Goal: Task Accomplishment & Management: Manage account settings

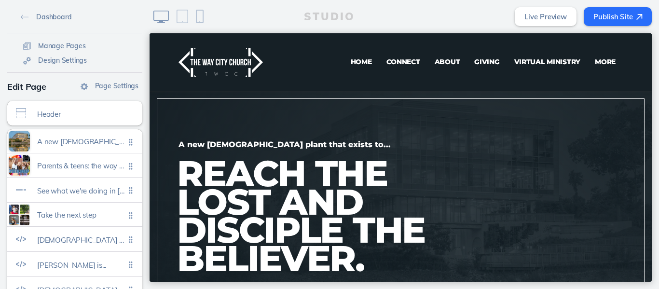
click at [523, 64] on span "Virtual Ministry" at bounding box center [547, 61] width 67 height 9
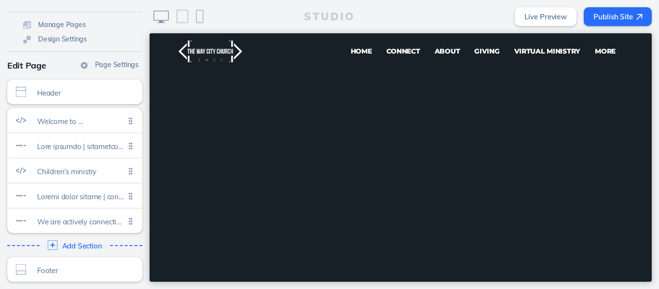
scroll to position [266, 0]
click at [524, 53] on span "Virtual Ministry" at bounding box center [547, 51] width 67 height 9
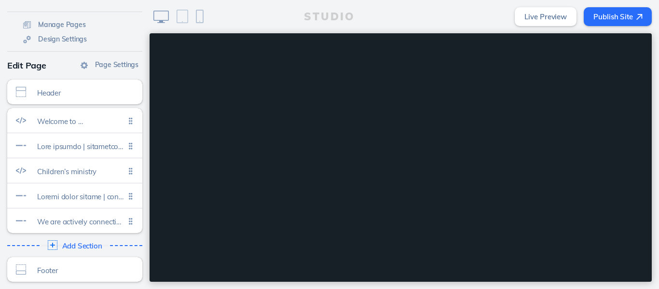
scroll to position [0, 0]
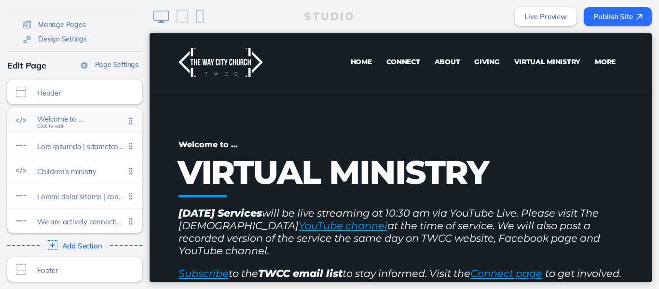
click at [68, 128] on div "Welcome to … Click to edit" at bounding box center [74, 120] width 135 height 25
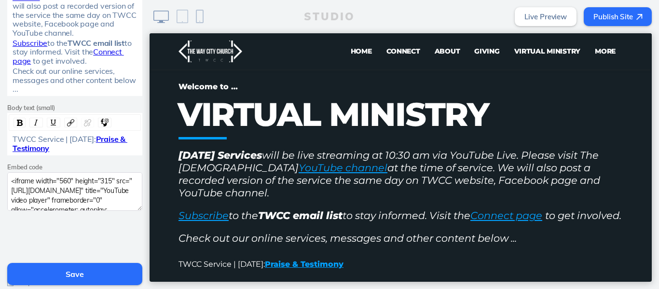
scroll to position [278, 0]
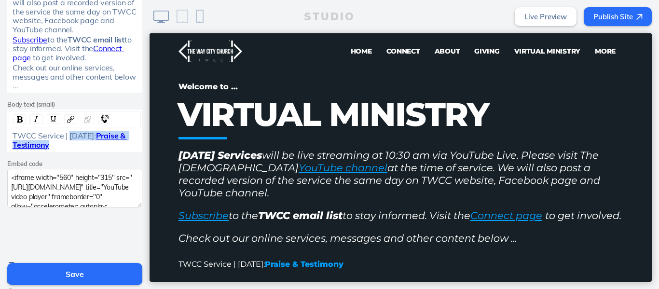
drag, startPoint x: 102, startPoint y: 147, endPoint x: 68, endPoint y: 133, distance: 37.4
click at [68, 133] on div "TWCC Service | September 28, 2025: Praise & Testimony" at bounding box center [75, 140] width 125 height 18
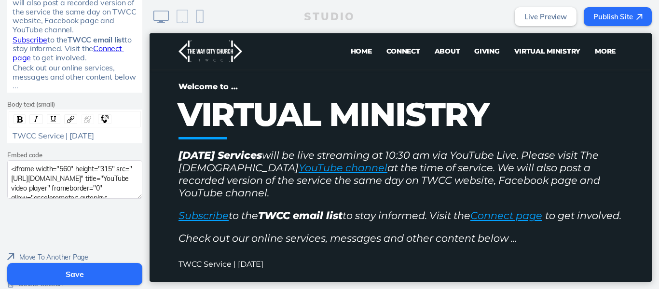
drag, startPoint x: 121, startPoint y: 134, endPoint x: 68, endPoint y: 136, distance: 53.1
click at [68, 136] on span "TWCC Service | October 5, 2025" at bounding box center [53, 136] width 81 height 10
click at [17, 116] on img "rdw-inline-control" at bounding box center [20, 119] width 6 height 6
click at [67, 119] on img "rdw-link-control" at bounding box center [70, 119] width 7 height 7
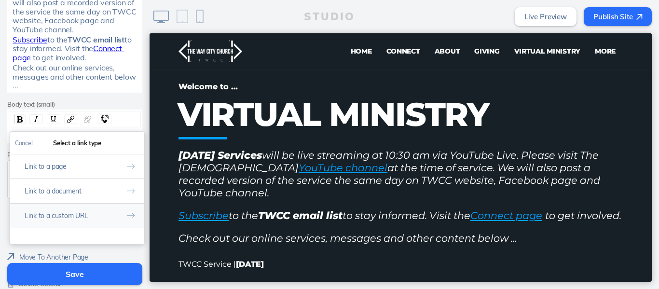
click at [47, 211] on button "Link to a custom URL" at bounding box center [77, 215] width 134 height 25
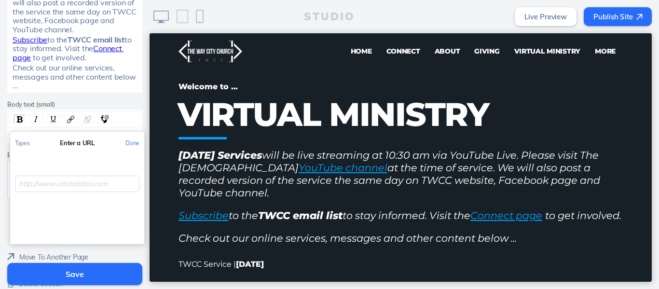
click at [56, 187] on input "rdw-link-control" at bounding box center [77, 184] width 124 height 16
paste input "https://www.youtube.com/live/7BI0oZaPni0?si=tJY2wRu1Pb_hFlDg"
type input "https://www.youtube.com/live/7BI0oZaPni0?si=tJY2wRu1Pb_hFlDg"
click at [129, 143] on button "Done" at bounding box center [133, 143] width 24 height 22
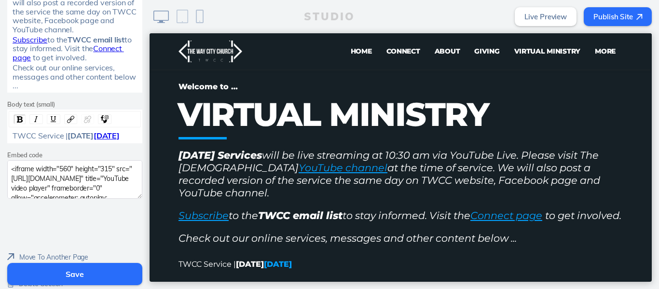
scroll to position [319, 0]
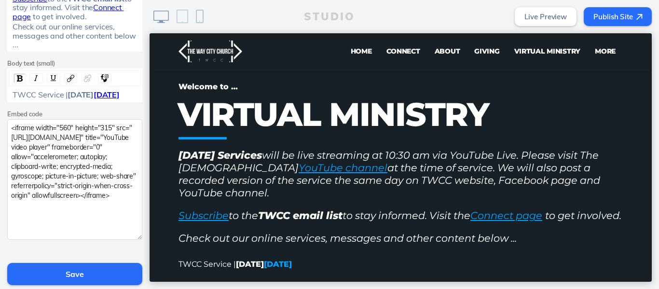
drag, startPoint x: 133, startPoint y: 165, endPoint x: 125, endPoint y: 247, distance: 82.3
click at [125, 240] on textarea "<iframe width="560" height="315" src="https://www.youtube.com/embed/M6zh4csKsSs…" at bounding box center [74, 179] width 135 height 121
drag, startPoint x: 40, startPoint y: 224, endPoint x: 0, endPoint y: 133, distance: 99.3
paste textarea "7BI0oZaPni0?si=tJY2wRu1Pb_hFlDg"
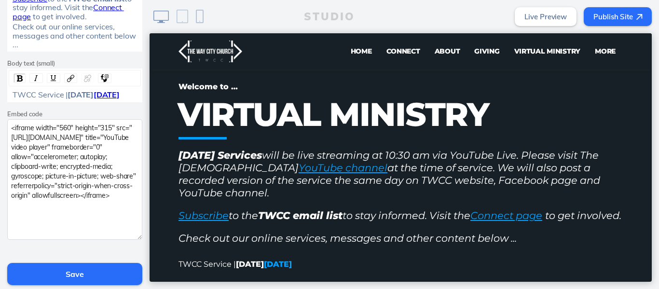
type textarea "<iframe width="560" height="315" src="https://www.youtube.com/embed/7BI0oZaPni0…"
click at [55, 273] on button "Save" at bounding box center [74, 274] width 135 height 22
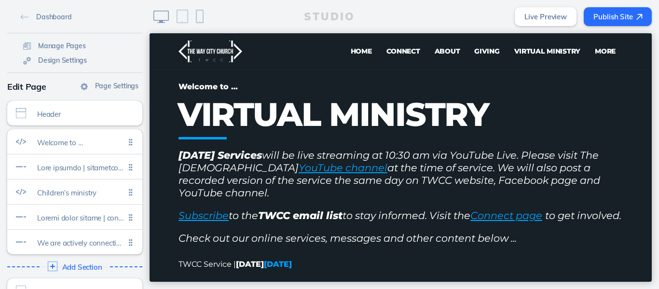
scroll to position [21, 0]
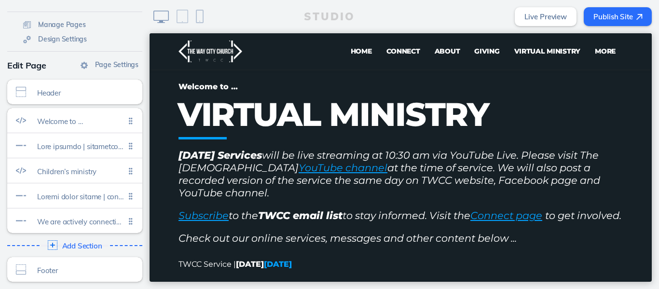
click at [595, 17] on button "Publish Site" at bounding box center [617, 16] width 68 height 19
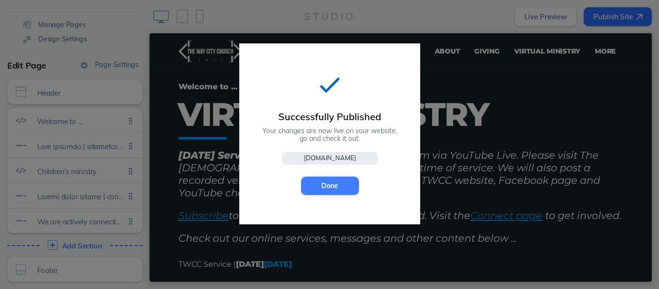
click at [319, 185] on button "Done" at bounding box center [330, 185] width 58 height 18
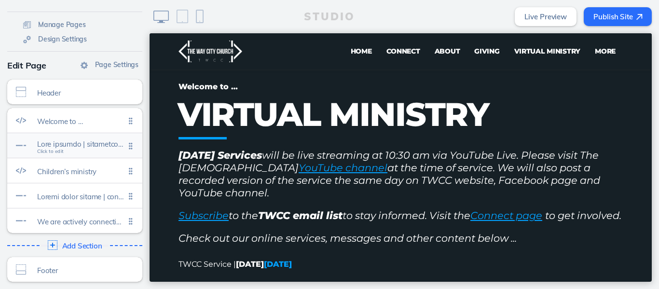
click at [87, 147] on span at bounding box center [81, 144] width 88 height 8
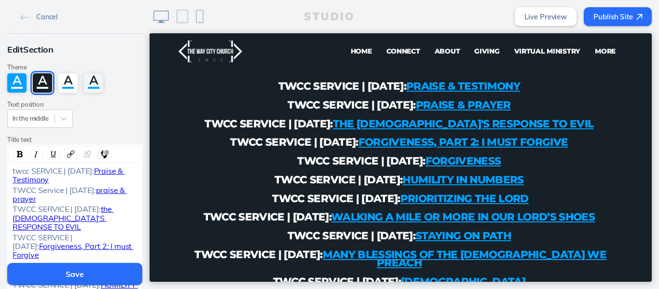
scroll to position [589, 0]
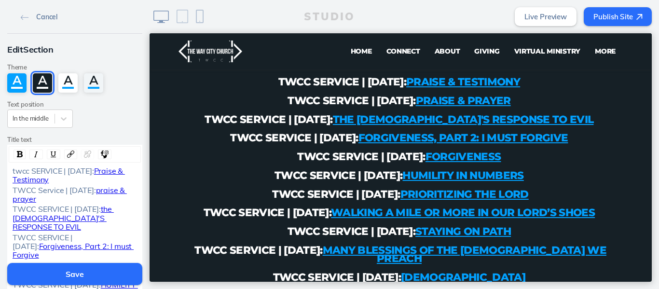
click at [42, 16] on span "Cancel" at bounding box center [46, 17] width 21 height 9
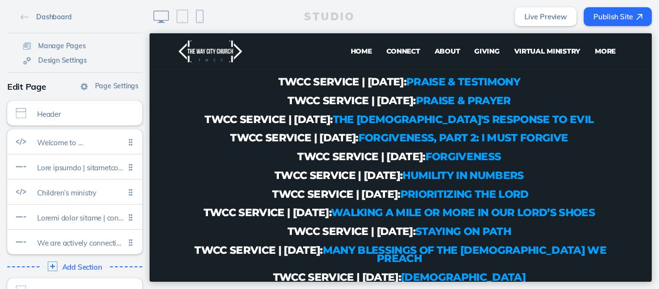
click at [45, 15] on span "Dashboard" at bounding box center [53, 17] width 35 height 9
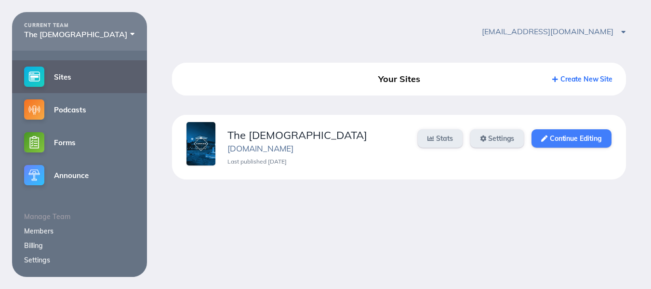
click at [570, 139] on link "Continue Editing" at bounding box center [572, 138] width 80 height 18
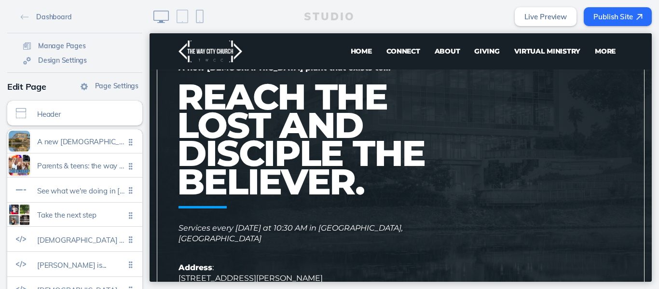
scroll to position [54, 0]
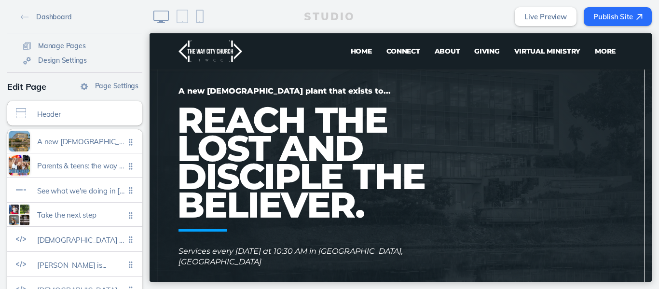
click at [642, 53] on header "Home Connect About Giving Virtual Ministry Join Us Pray Events Contact Sermons …" at bounding box center [400, 51] width 502 height 36
click at [532, 54] on span "Virtual Ministry" at bounding box center [547, 51] width 67 height 9
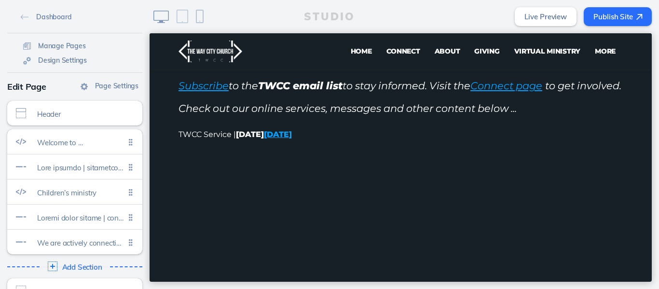
scroll to position [172, 0]
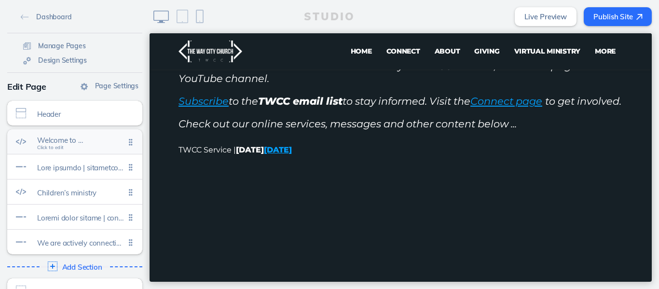
click at [64, 143] on span "Welcome to …" at bounding box center [81, 140] width 88 height 8
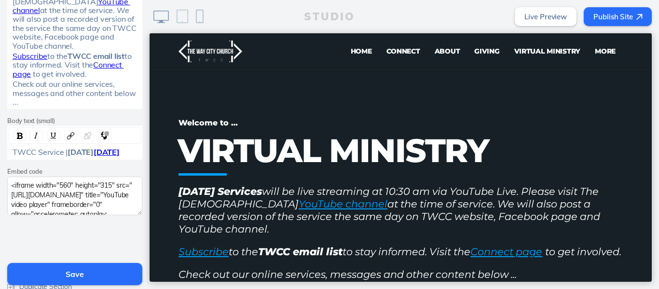
scroll to position [262, 0]
drag, startPoint x: 65, startPoint y: 152, endPoint x: 27, endPoint y: 168, distance: 41.7
click at [65, 277] on button "Save" at bounding box center [74, 274] width 135 height 22
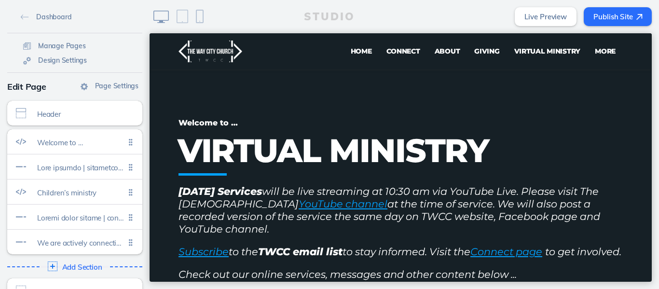
click at [622, 10] on button "Publish Site" at bounding box center [617, 16] width 68 height 19
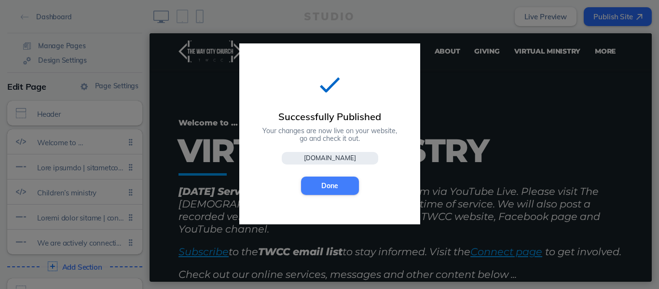
click at [319, 189] on button "Done" at bounding box center [330, 185] width 58 height 18
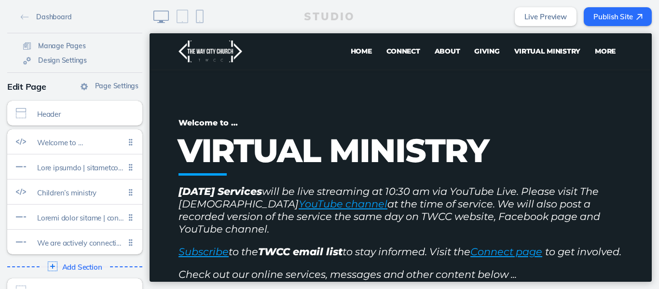
click at [339, 151] on p "VIRTUAL MINISTRY" at bounding box center [399, 151] width 445 height 26
click at [356, 50] on span "Home" at bounding box center [361, 51] width 21 height 9
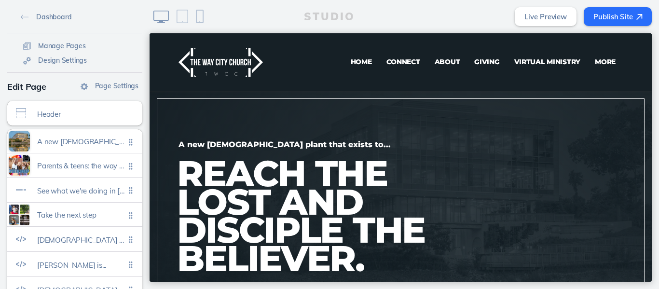
click at [426, 22] on div "STUDIO Live Preview Publish Site" at bounding box center [403, 16] width 509 height 33
click at [531, 61] on span "Virtual Ministry" at bounding box center [547, 61] width 67 height 9
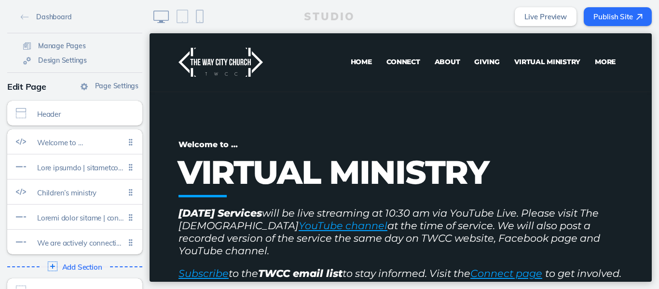
click at [411, 9] on div "STUDIO Live Preview Publish Site" at bounding box center [403, 16] width 509 height 33
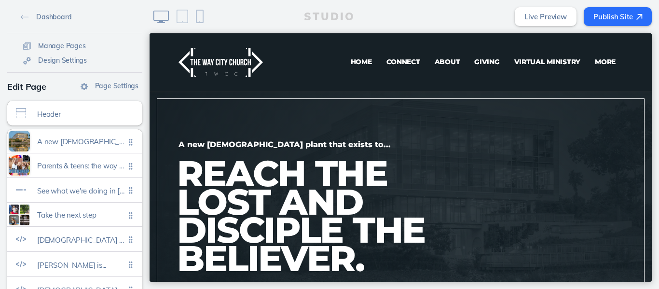
click at [475, 61] on span "Giving" at bounding box center [486, 61] width 25 height 9
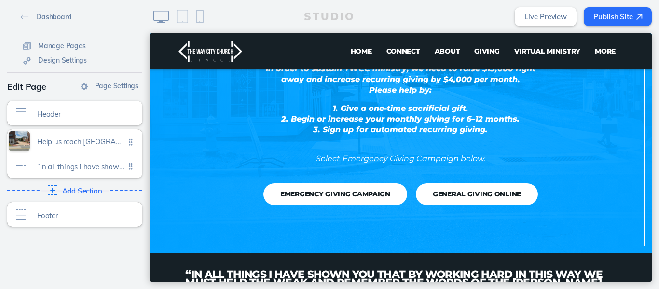
scroll to position [225, 0]
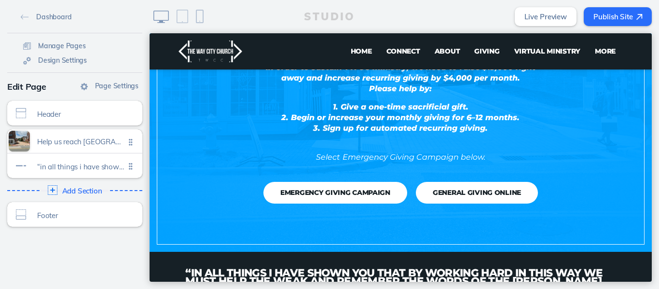
drag, startPoint x: 646, startPoint y: 79, endPoint x: 801, endPoint y: 183, distance: 187.0
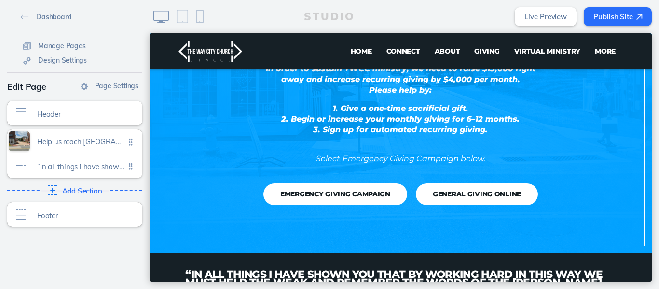
click at [343, 190] on button "Emergency Giving Campaign" at bounding box center [335, 194] width 144 height 22
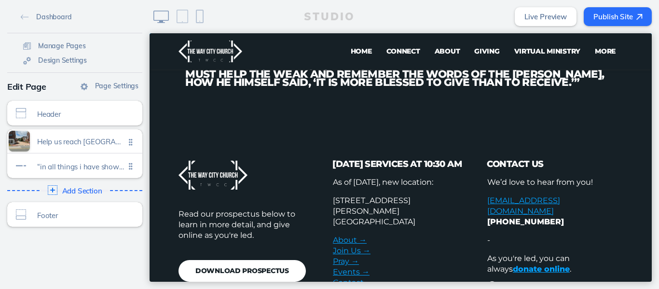
scroll to position [422, 0]
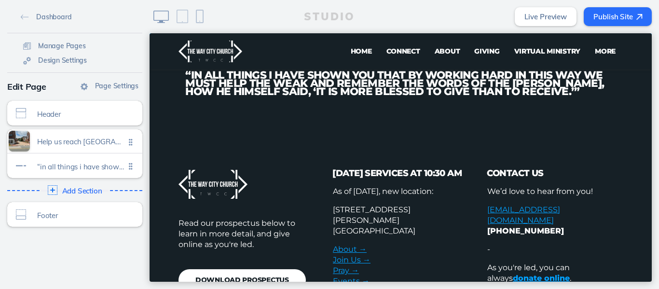
drag, startPoint x: 639, startPoint y: 141, endPoint x: 649, endPoint y: 137, distance: 10.4
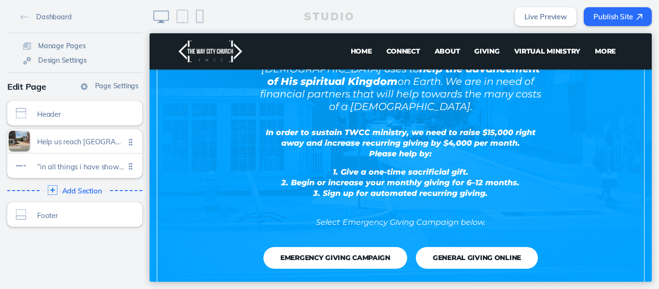
scroll to position [164, 0]
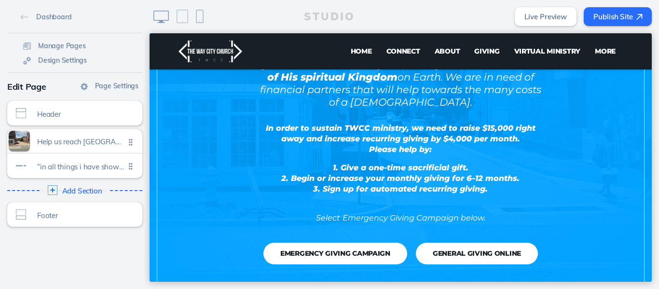
click at [323, 243] on button "Emergency Giving Campaign" at bounding box center [335, 254] width 144 height 22
